Goal: Task Accomplishment & Management: Complete application form

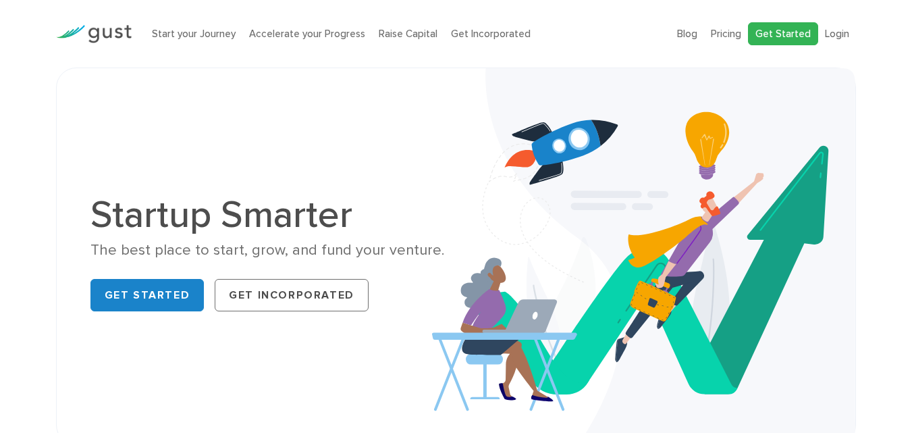
click at [780, 31] on link "Get Started" at bounding box center [783, 34] width 70 height 24
click at [832, 30] on link "Login" at bounding box center [837, 34] width 24 height 12
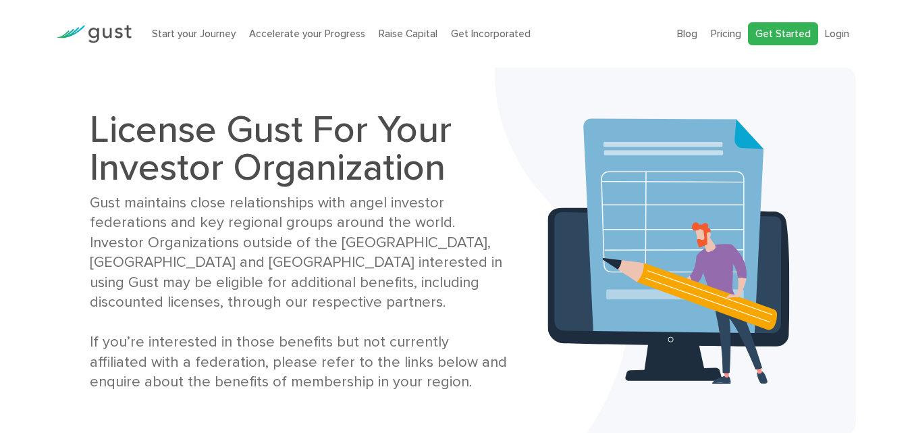
click at [792, 27] on link "Get Started" at bounding box center [783, 34] width 70 height 24
